Goal: Task Accomplishment & Management: Use online tool/utility

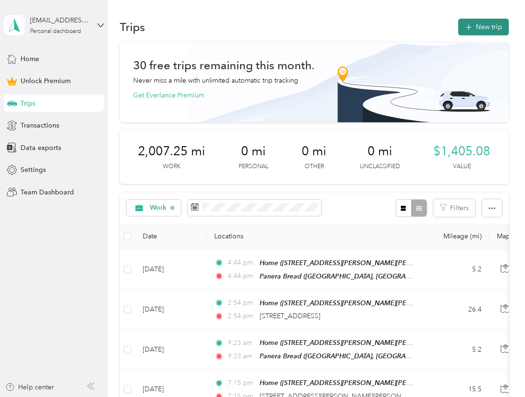
click at [476, 21] on button "New trip" at bounding box center [483, 27] width 51 height 17
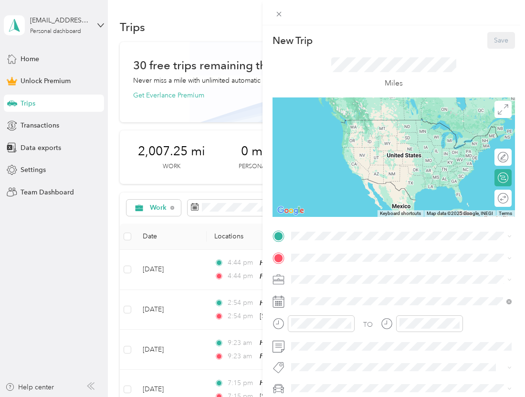
click at [327, 319] on span "[STREET_ADDRESS][PERSON_NAME][PERSON_NAME]" at bounding box center [392, 314] width 167 height 8
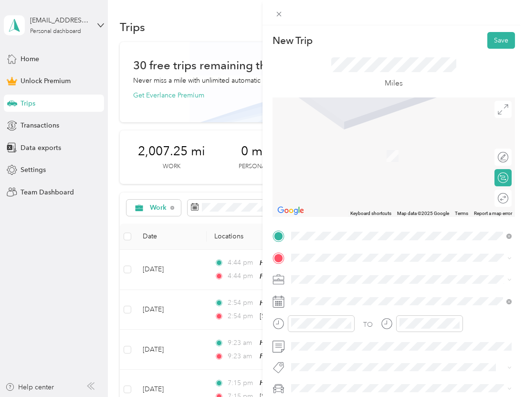
click at [344, 153] on div "[STREET_ADDRESS][PERSON_NAME][PERSON_NAME][US_STATE]" at bounding box center [402, 146] width 214 height 20
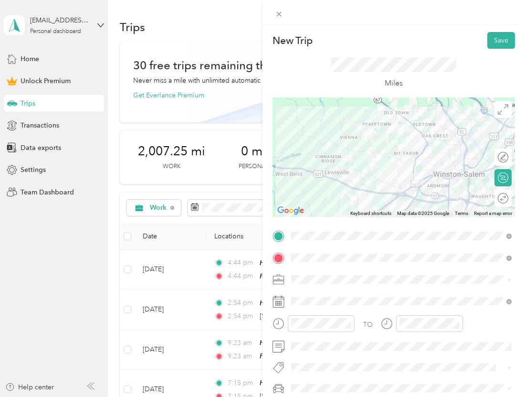
click at [499, 196] on div "Round trip" at bounding box center [503, 198] width 17 height 17
click at [499, 196] on div at bounding box center [499, 198] width 20 height 10
click at [305, 150] on ol "Work Personal Tutoring Other Charity Medical Moving Commute" at bounding box center [401, 203] width 227 height 134
click at [314, 147] on div "Work" at bounding box center [402, 145] width 214 height 10
click at [498, 37] on button "Save" at bounding box center [502, 40] width 28 height 17
